Goal: Information Seeking & Learning: Find specific fact

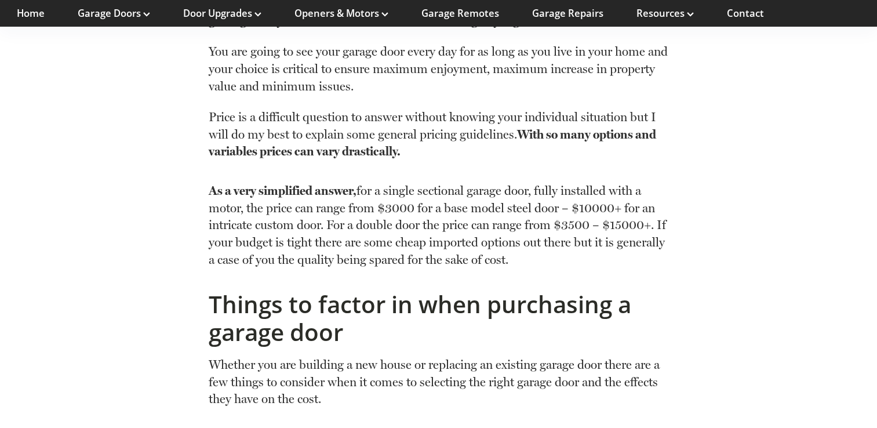
scroll to position [811, 0]
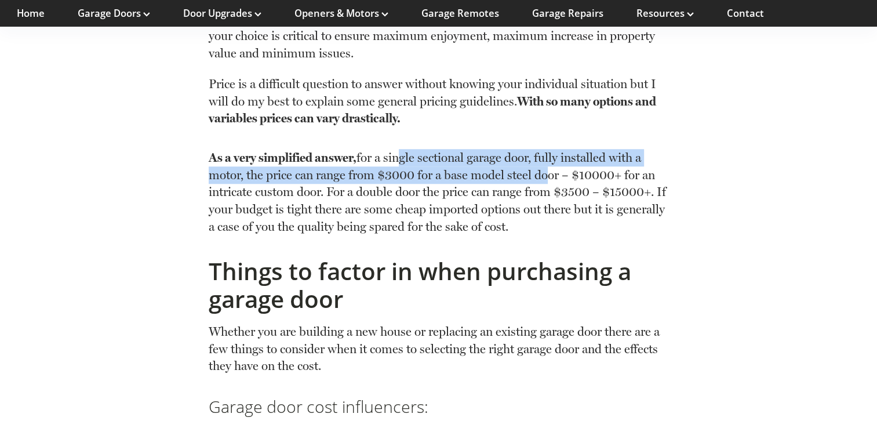
drag, startPoint x: 406, startPoint y: 160, endPoint x: 552, endPoint y: 181, distance: 147.4
click at [552, 181] on p "As a very simplified answer, for a single sectional garage door, fully installe…" at bounding box center [438, 192] width 459 height 86
drag, startPoint x: 552, startPoint y: 181, endPoint x: 502, endPoint y: 211, distance: 58.5
click at [502, 211] on p "As a very simplified answer, for a single sectional garage door, fully installe…" at bounding box center [438, 192] width 459 height 86
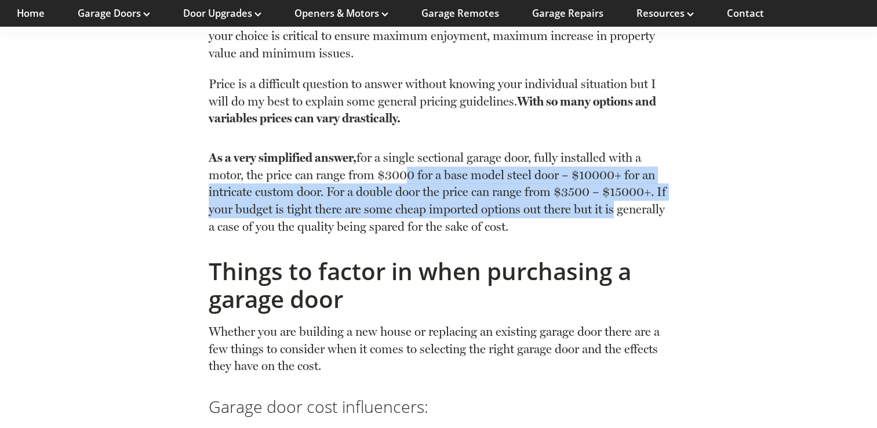
drag, startPoint x: 406, startPoint y: 176, endPoint x: 650, endPoint y: 211, distance: 247.0
click at [650, 211] on p "As a very simplified answer, for a single sectional garage door, fully installe…" at bounding box center [438, 192] width 459 height 86
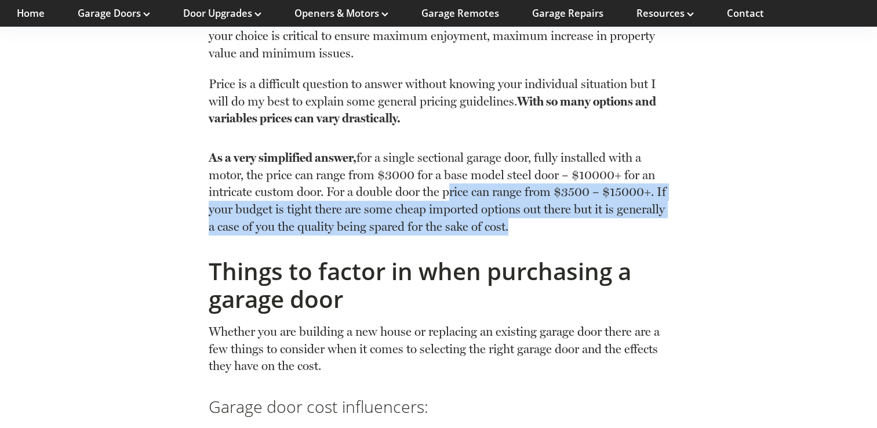
drag, startPoint x: 638, startPoint y: 219, endPoint x: 424, endPoint y: 178, distance: 217.6
click at [424, 178] on p "As a very simplified answer, for a single sectional garage door, fully installe…" at bounding box center [438, 192] width 459 height 86
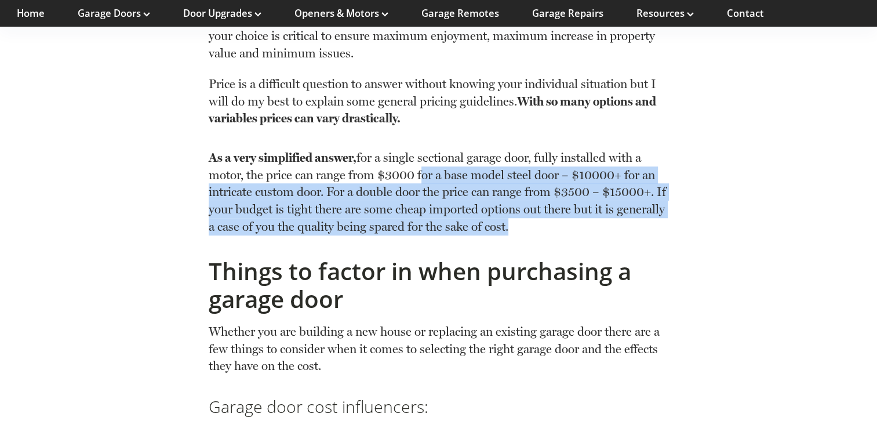
drag, startPoint x: 424, startPoint y: 178, endPoint x: 674, endPoint y: 217, distance: 252.6
click at [667, 217] on p "As a very simplified answer, for a single sectional garage door, fully installe…" at bounding box center [438, 192] width 459 height 86
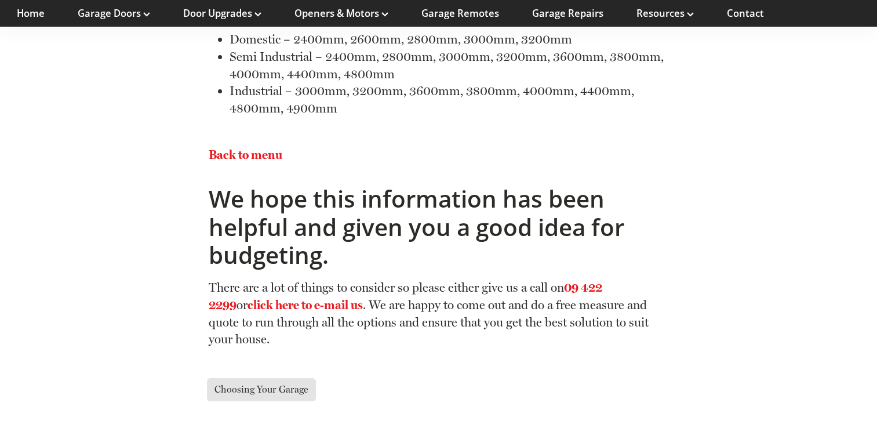
scroll to position [8293, 0]
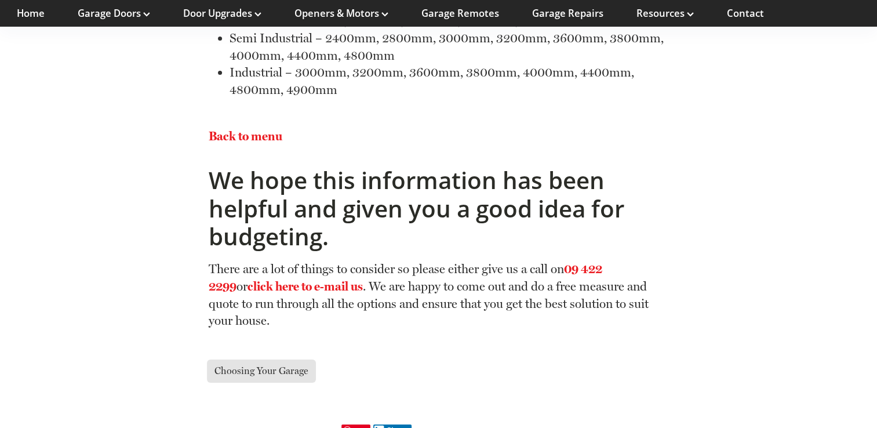
scroll to position [8187, 0]
